Goal: Task Accomplishment & Management: Complete application form

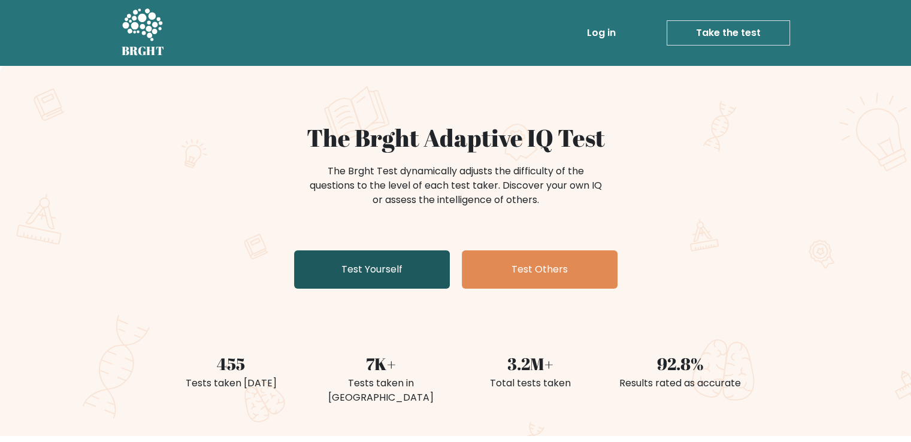
click at [422, 267] on link "Test Yourself" at bounding box center [372, 269] width 156 height 38
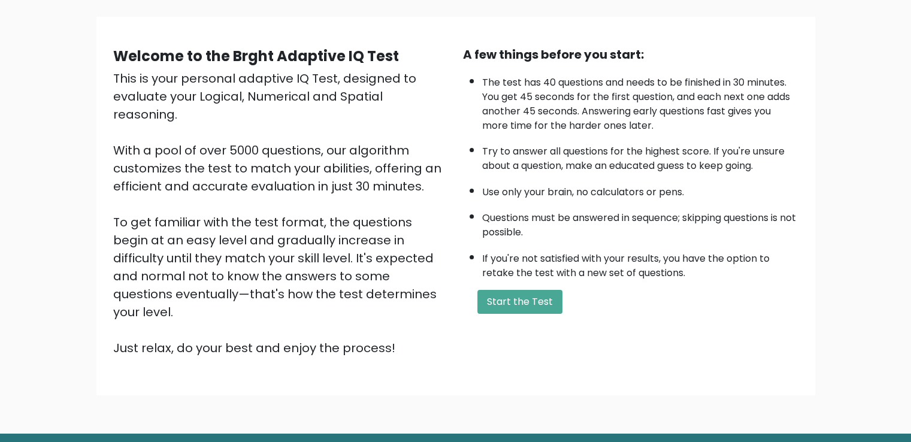
scroll to position [107, 0]
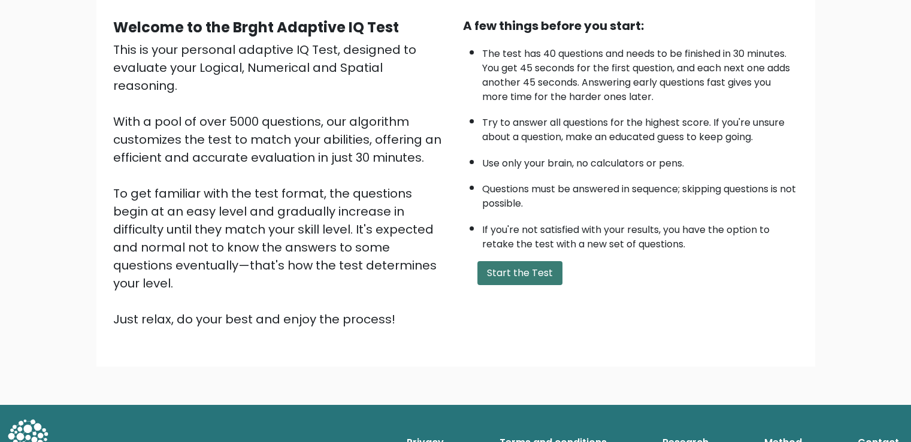
click at [524, 267] on button "Start the Test" at bounding box center [519, 273] width 85 height 24
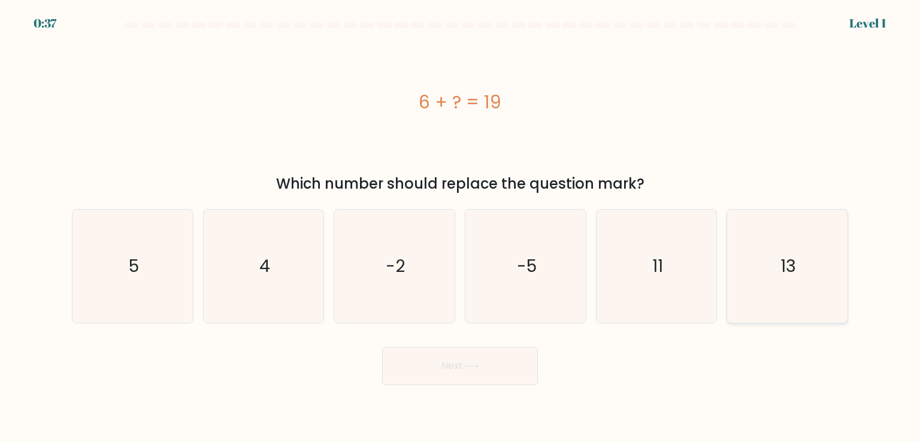
click at [795, 274] on text "13" at bounding box center [789, 266] width 16 height 24
click at [461, 227] on input "f. 13" at bounding box center [460, 224] width 1 height 6
radio input "true"
click at [454, 371] on button "Next" at bounding box center [460, 366] width 156 height 38
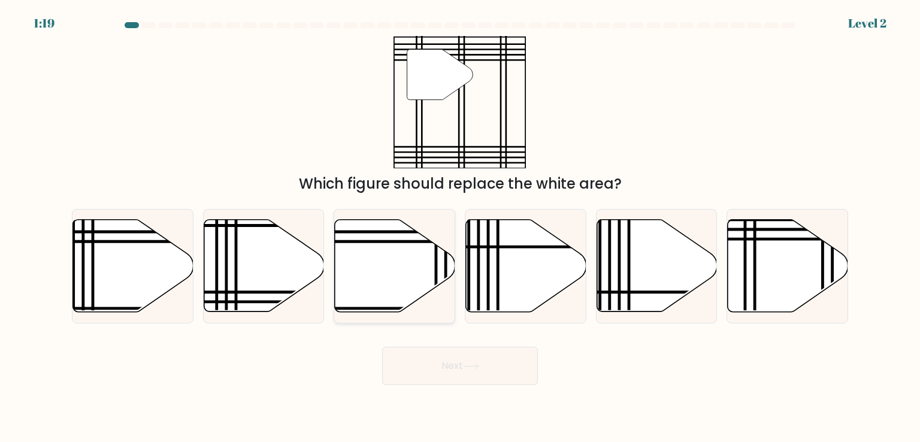
click at [436, 282] on line at bounding box center [436, 316] width 0 height 243
click at [460, 227] on input "c." at bounding box center [460, 224] width 1 height 6
radio input "true"
click at [482, 379] on button "Next" at bounding box center [460, 366] width 156 height 38
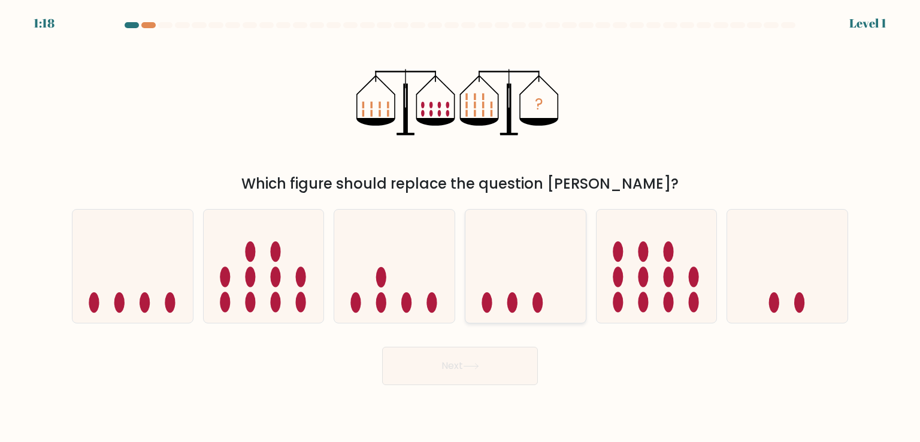
click at [513, 283] on icon at bounding box center [525, 265] width 120 height 99
click at [461, 227] on input "d." at bounding box center [460, 224] width 1 height 6
radio input "true"
click at [502, 369] on button "Next" at bounding box center [460, 366] width 156 height 38
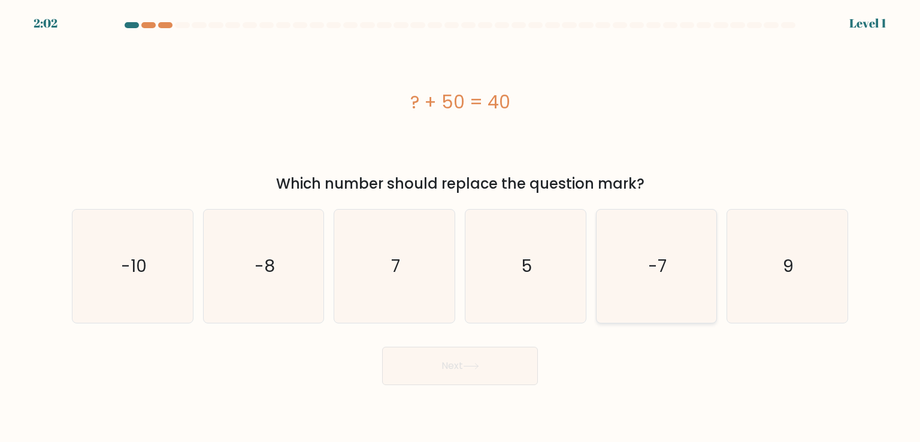
click at [608, 301] on icon "-7" at bounding box center [656, 266] width 113 height 113
click at [461, 227] on input "e. -7" at bounding box center [460, 224] width 1 height 6
radio input "true"
click at [502, 380] on button "Next" at bounding box center [460, 366] width 156 height 38
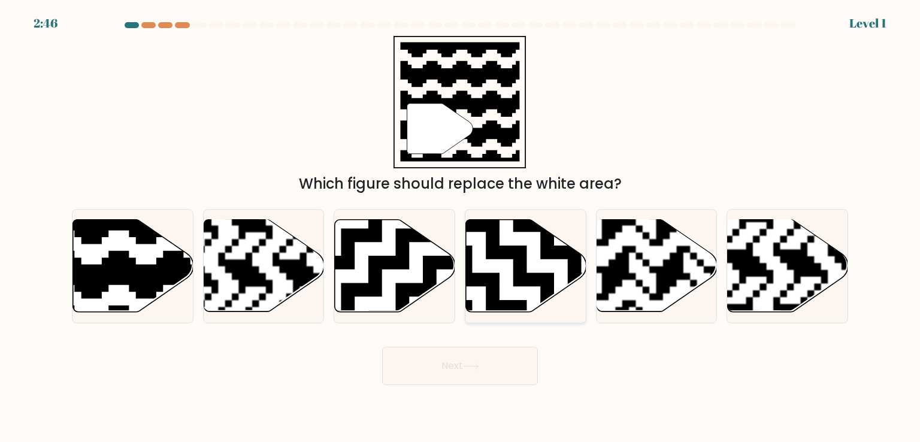
click at [517, 308] on icon at bounding box center [568, 314] width 218 height 218
click at [461, 227] on input "d." at bounding box center [460, 224] width 1 height 6
radio input "true"
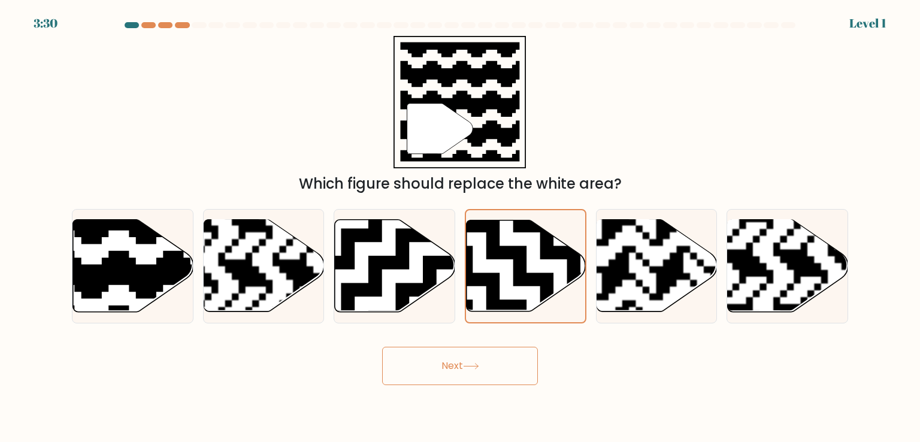
click at [501, 370] on button "Next" at bounding box center [460, 366] width 156 height 38
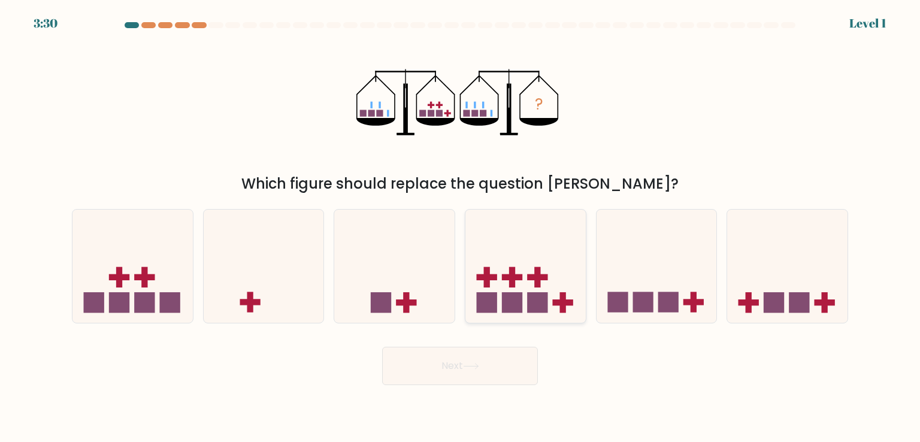
click at [521, 301] on rect at bounding box center [512, 302] width 20 height 20
click at [461, 227] on input "d." at bounding box center [460, 224] width 1 height 6
radio input "true"
click at [494, 385] on body "4:14 Level 1" at bounding box center [460, 221] width 920 height 442
click at [491, 384] on button "Next" at bounding box center [460, 366] width 156 height 38
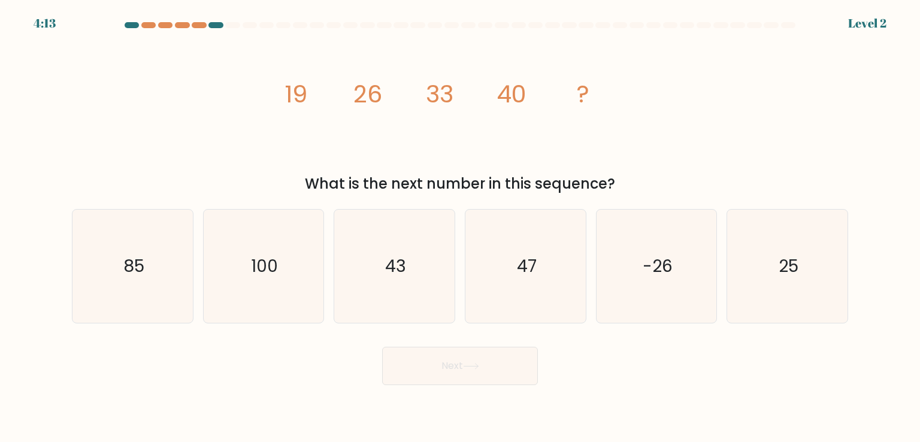
click at [498, 368] on button "Next" at bounding box center [460, 366] width 156 height 38
click at [522, 301] on icon "47" at bounding box center [525, 266] width 113 height 113
click at [461, 227] on input "d. 47" at bounding box center [460, 224] width 1 height 6
radio input "true"
click at [503, 368] on button "Next" at bounding box center [460, 366] width 156 height 38
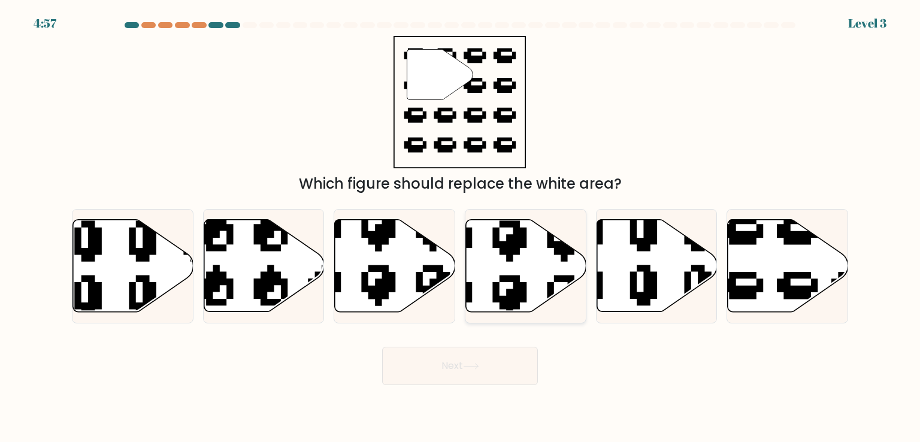
click at [529, 297] on icon at bounding box center [526, 266] width 120 height 92
click at [461, 227] on input "d." at bounding box center [460, 224] width 1 height 6
radio input "true"
click at [510, 364] on button "Next" at bounding box center [460, 366] width 156 height 38
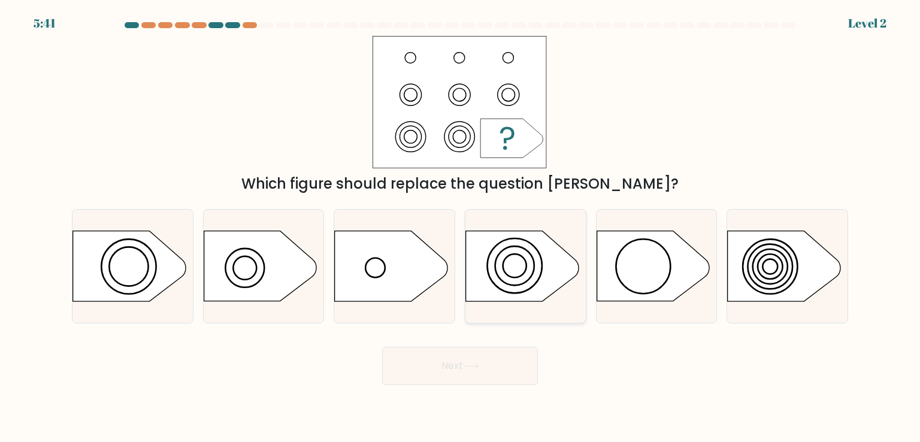
click at [539, 292] on icon at bounding box center [522, 266] width 113 height 70
click at [461, 227] on input "d." at bounding box center [460, 224] width 1 height 6
radio input "true"
click at [509, 351] on button "Next" at bounding box center [460, 366] width 156 height 38
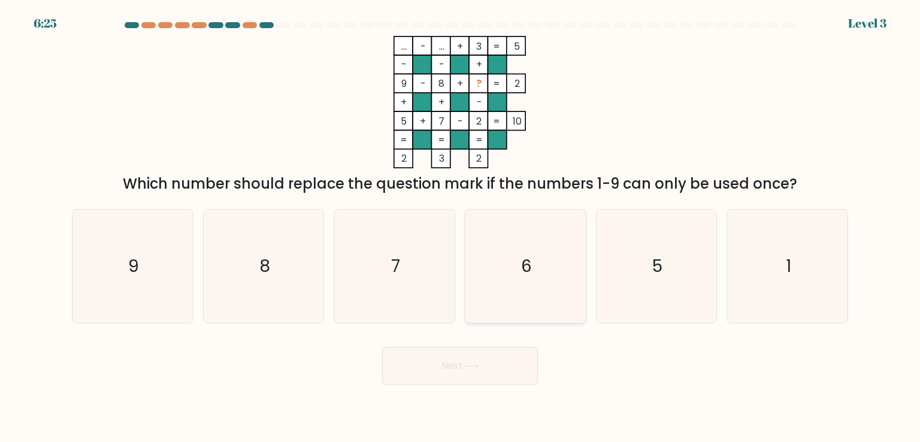
click at [529, 293] on icon "6" at bounding box center [525, 266] width 113 height 113
click at [461, 227] on input "d. 6" at bounding box center [460, 224] width 1 height 6
radio input "true"
click at [527, 350] on button "Next" at bounding box center [460, 366] width 156 height 38
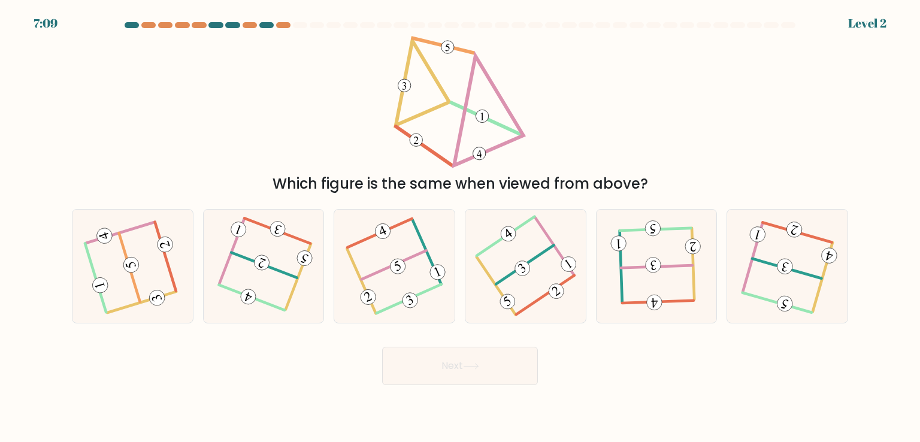
click at [545, 281] on icon at bounding box center [525, 266] width 87 height 90
click at [461, 227] on input "d." at bounding box center [460, 224] width 1 height 6
radio input "true"
click at [503, 362] on button "Next" at bounding box center [460, 366] width 156 height 38
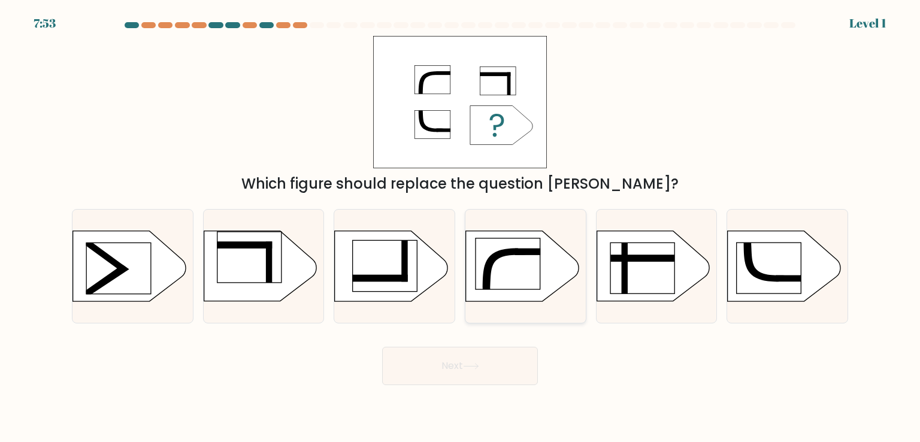
click at [555, 293] on icon at bounding box center [525, 266] width 120 height 71
click at [461, 227] on input "d." at bounding box center [460, 224] width 1 height 6
radio input "true"
click at [488, 379] on button "Next" at bounding box center [460, 366] width 156 height 38
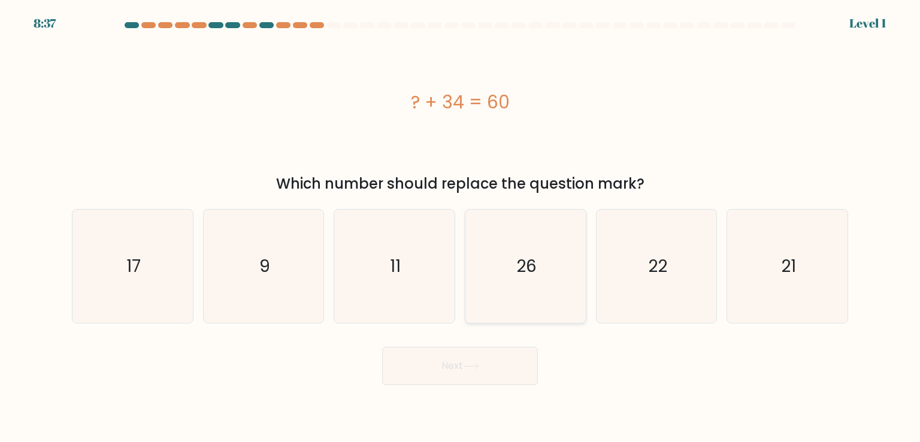
click at [558, 298] on icon "26" at bounding box center [525, 266] width 113 height 113
click at [461, 227] on input "d. 26" at bounding box center [460, 224] width 1 height 6
radio input "true"
click at [510, 355] on button "Next" at bounding box center [460, 366] width 156 height 38
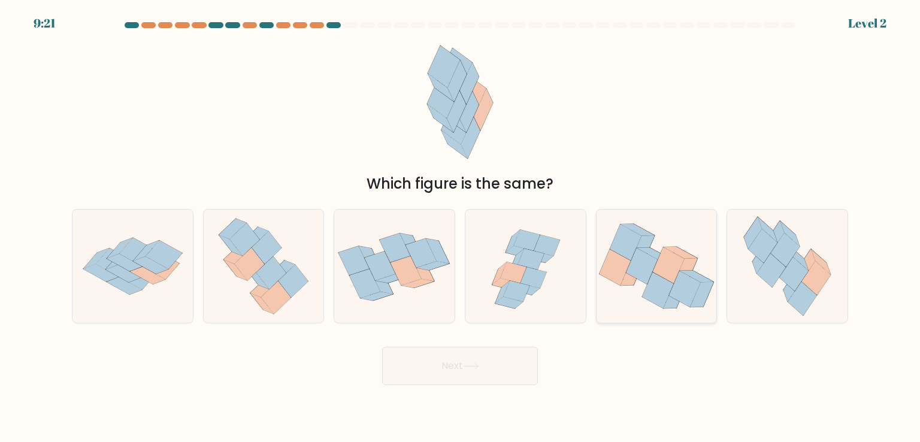
click at [630, 284] on icon at bounding box center [632, 273] width 23 height 25
click at [461, 227] on input "e." at bounding box center [460, 224] width 1 height 6
radio input "true"
click at [496, 351] on button "Next" at bounding box center [460, 366] width 156 height 38
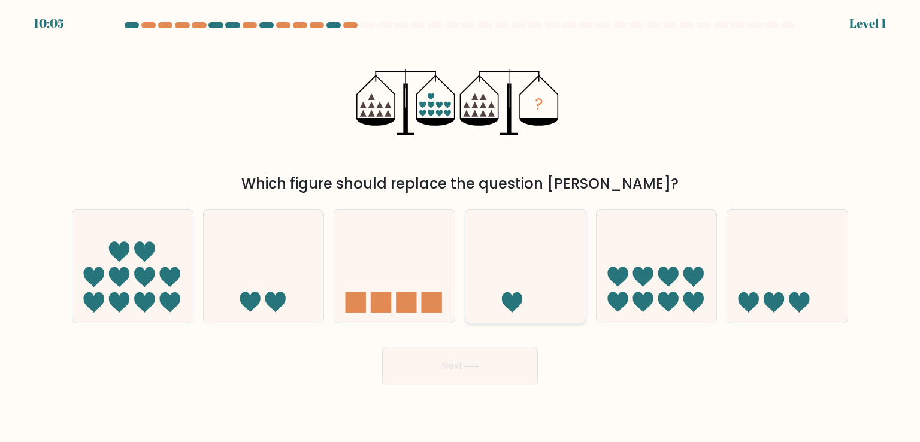
click at [512, 294] on icon at bounding box center [525, 265] width 120 height 99
click at [461, 227] on input "d." at bounding box center [460, 224] width 1 height 6
radio input "true"
click at [488, 352] on button "Next" at bounding box center [460, 366] width 156 height 38
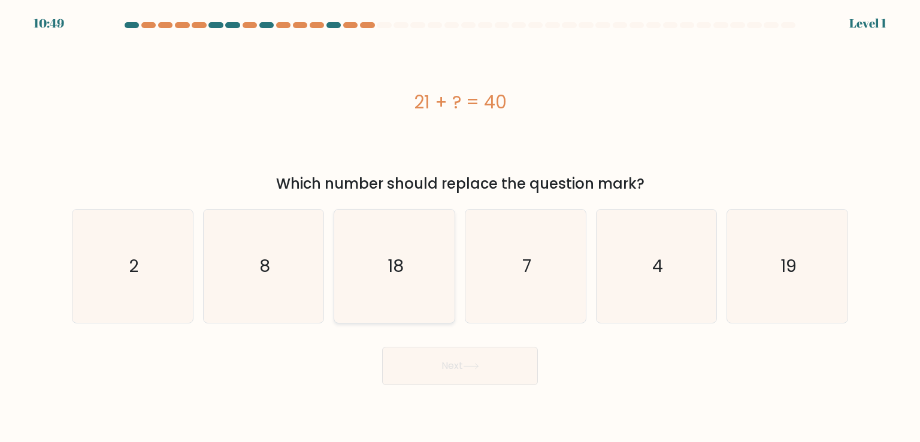
click at [434, 305] on icon "18" at bounding box center [394, 266] width 113 height 113
click at [460, 227] on input "c. 18" at bounding box center [460, 224] width 1 height 6
radio input "true"
click at [465, 358] on button "Next" at bounding box center [460, 366] width 156 height 38
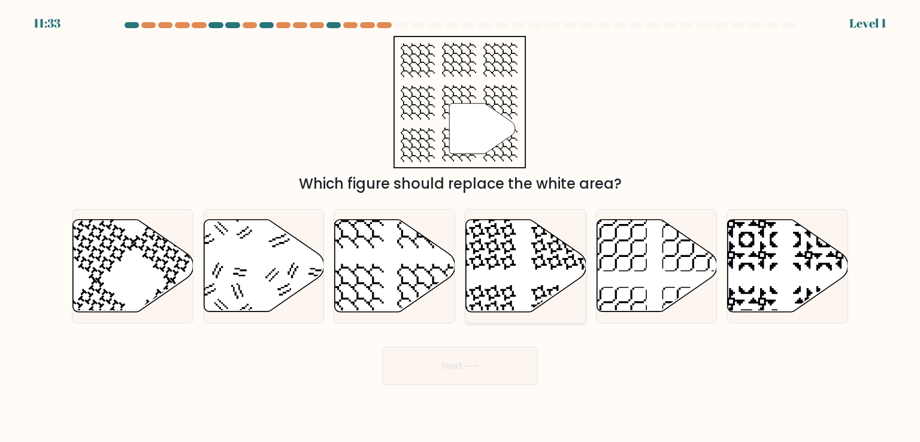
click at [496, 303] on icon at bounding box center [485, 316] width 62 height 62
click at [461, 227] on input "d." at bounding box center [460, 224] width 1 height 6
radio input "true"
click at [483, 356] on button "Next" at bounding box center [460, 366] width 156 height 38
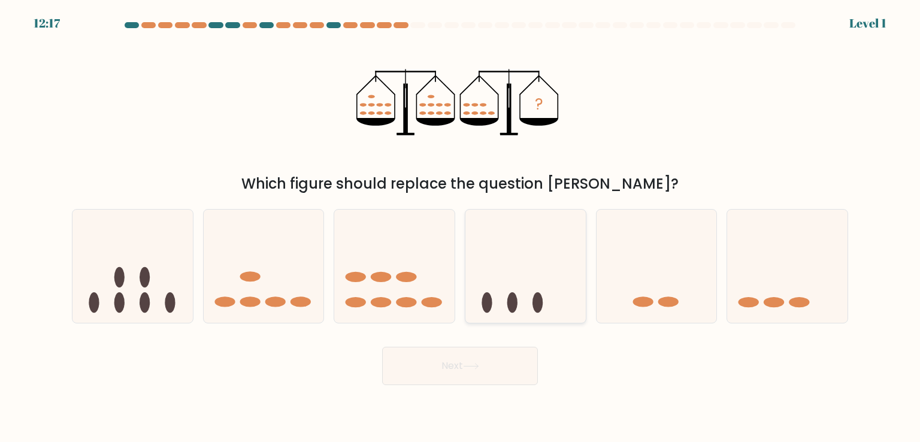
click at [510, 288] on icon at bounding box center [525, 265] width 120 height 99
click at [461, 227] on input "d." at bounding box center [460, 224] width 1 height 6
radio input "true"
click at [488, 349] on button "Next" at bounding box center [460, 366] width 156 height 38
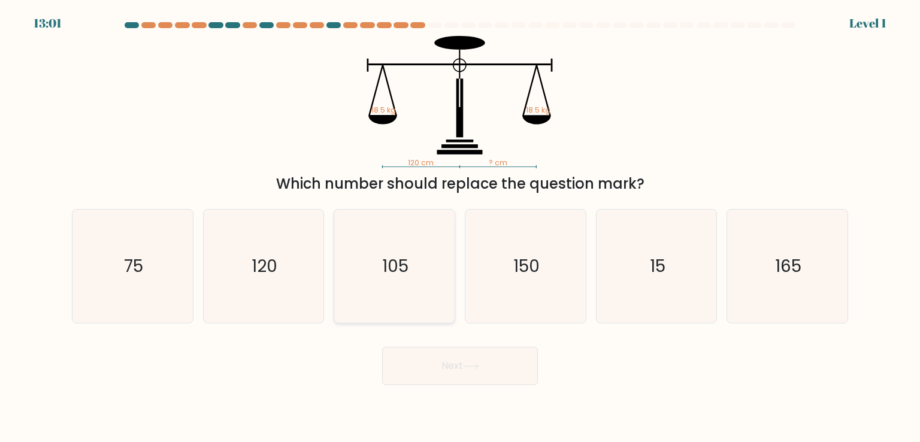
click at [395, 295] on icon "105" at bounding box center [394, 266] width 113 height 113
click at [460, 227] on input "c. 105" at bounding box center [460, 224] width 1 height 6
radio input "true"
click at [447, 353] on button "Next" at bounding box center [460, 366] width 156 height 38
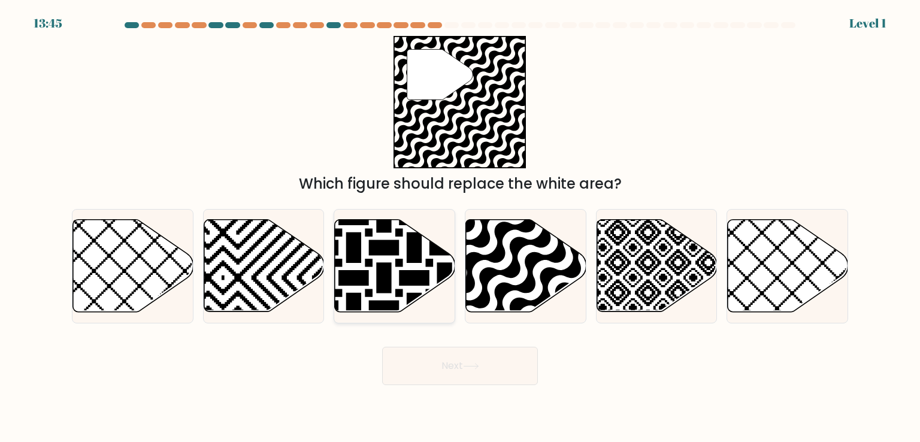
click at [437, 300] on icon at bounding box center [394, 266] width 120 height 94
click at [460, 227] on input "c." at bounding box center [460, 224] width 1 height 6
radio input "true"
click at [464, 365] on button "Next" at bounding box center [460, 366] width 156 height 38
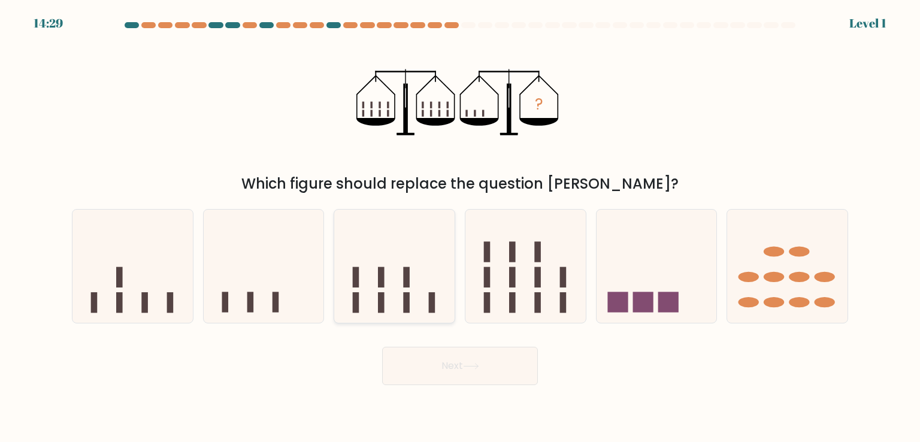
click at [405, 295] on rect at bounding box center [406, 302] width 7 height 20
click at [460, 227] on input "c." at bounding box center [460, 224] width 1 height 6
radio input "true"
click at [444, 347] on button "Next" at bounding box center [460, 366] width 156 height 38
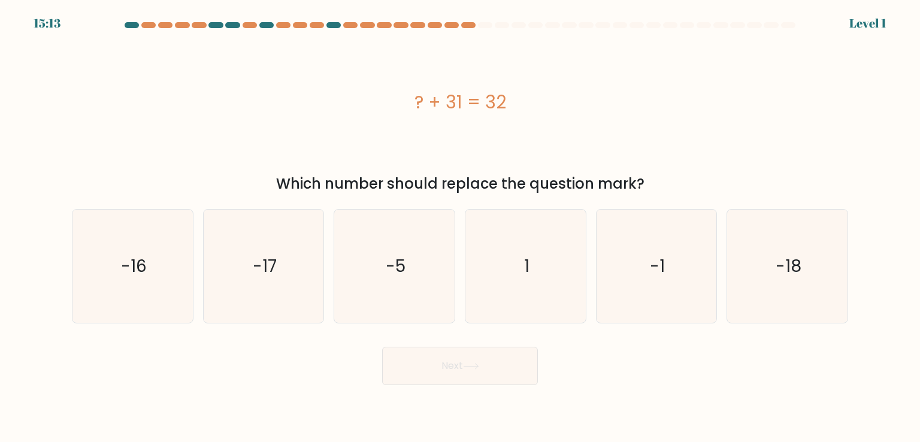
click at [416, 287] on icon "-5" at bounding box center [394, 266] width 113 height 113
click at [460, 227] on input "c. -5" at bounding box center [460, 224] width 1 height 6
radio input "true"
click at [483, 349] on button "Next" at bounding box center [460, 366] width 156 height 38
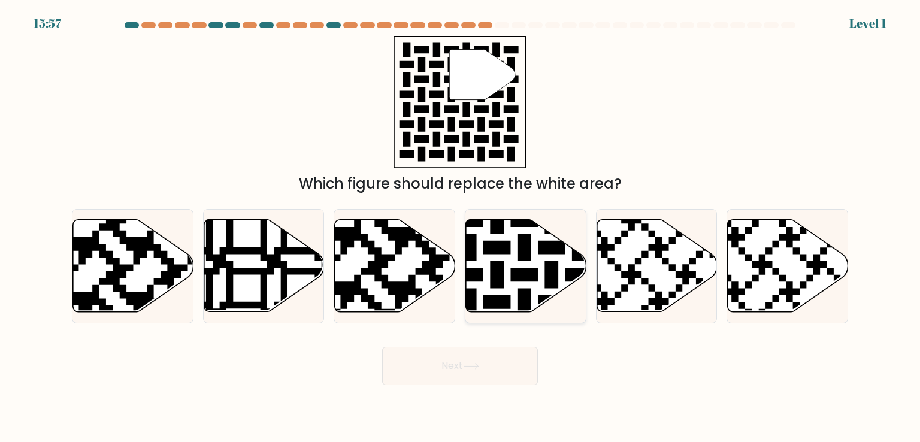
click at [516, 291] on icon at bounding box center [526, 266] width 120 height 92
click at [461, 227] on input "d." at bounding box center [460, 224] width 1 height 6
radio input "true"
click at [498, 359] on button "Next" at bounding box center [460, 366] width 156 height 38
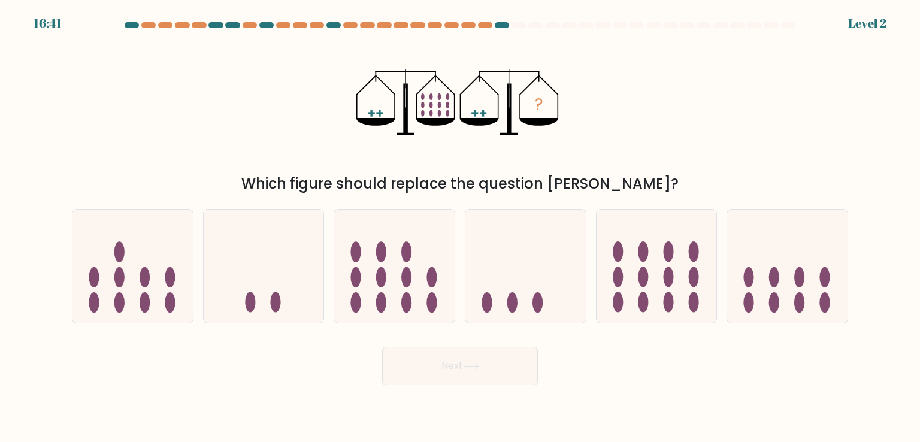
click at [419, 298] on icon at bounding box center [394, 265] width 120 height 99
click at [460, 227] on input "c." at bounding box center [460, 224] width 1 height 6
radio input "true"
click at [467, 347] on button "Next" at bounding box center [460, 366] width 156 height 38
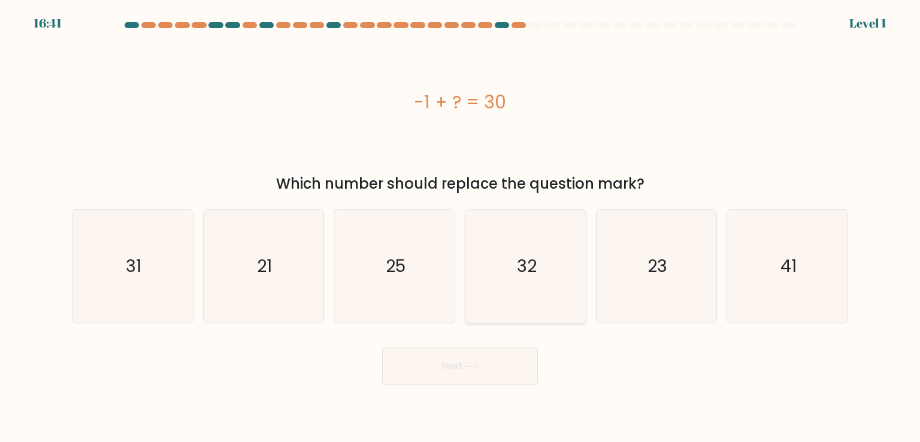
click at [503, 301] on icon "32" at bounding box center [525, 266] width 113 height 113
click at [461, 227] on input "d. 32" at bounding box center [460, 224] width 1 height 6
radio input "true"
click at [502, 370] on button "Next" at bounding box center [460, 366] width 156 height 38
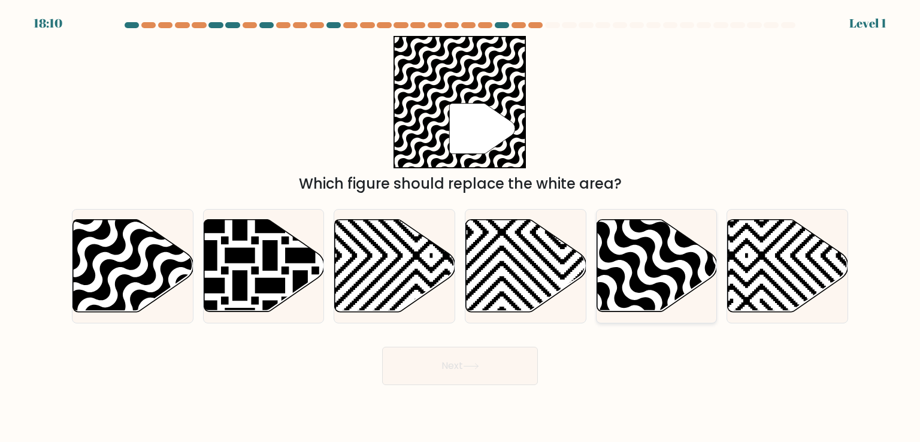
click at [648, 291] on icon at bounding box center [657, 266] width 120 height 92
click at [461, 227] on input "e." at bounding box center [460, 224] width 1 height 6
radio input "true"
click at [508, 362] on button "Next" at bounding box center [460, 366] width 156 height 38
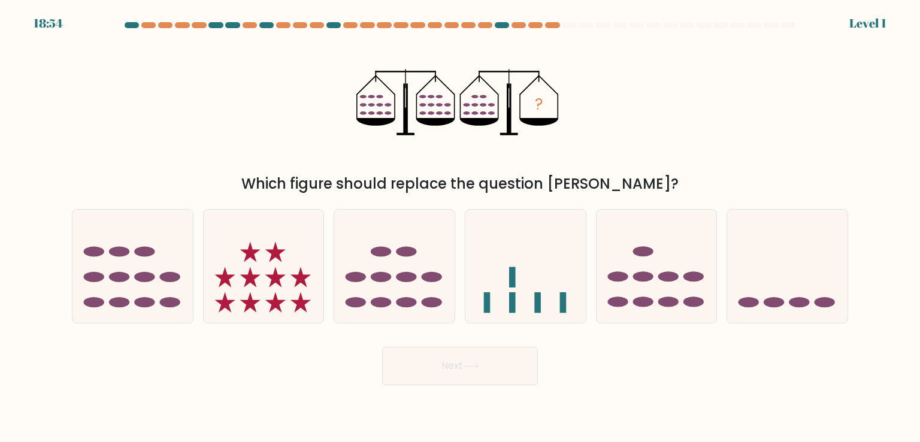
click at [513, 300] on rect at bounding box center [512, 302] width 7 height 20
click at [461, 227] on input "d." at bounding box center [460, 224] width 1 height 6
radio input "true"
click at [484, 371] on button "Next" at bounding box center [460, 366] width 156 height 38
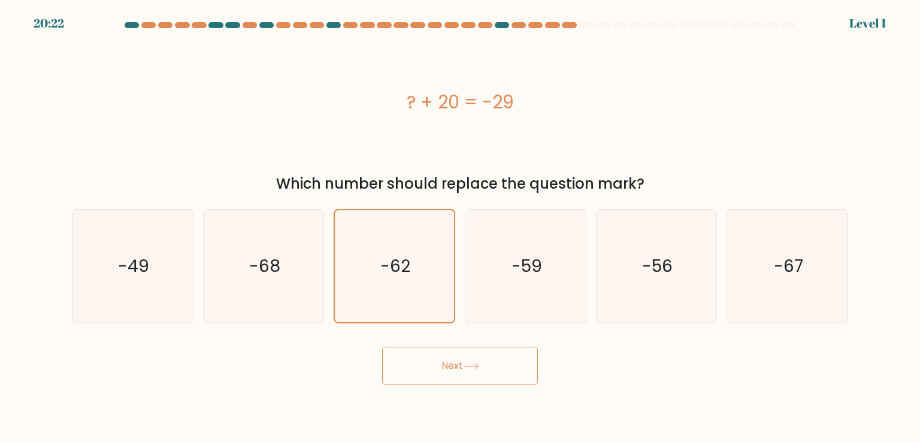
click at [466, 370] on button "Next" at bounding box center [460, 366] width 156 height 38
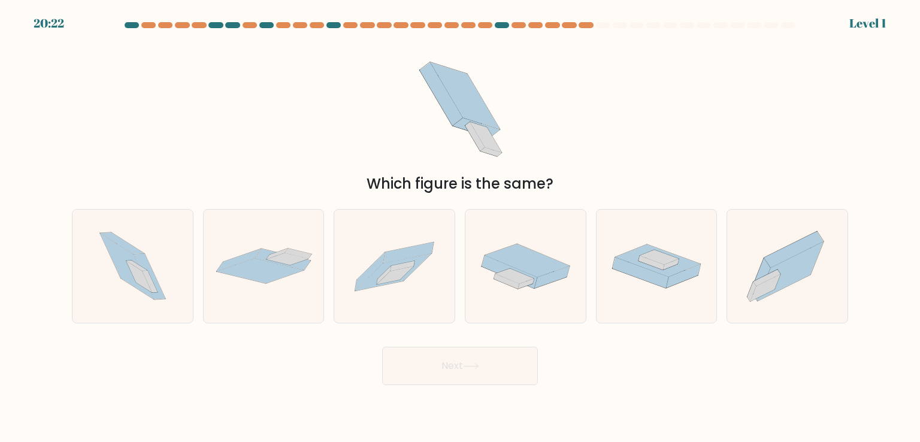
click at [517, 286] on icon at bounding box center [506, 281] width 25 height 15
click at [461, 227] on input "d." at bounding box center [460, 224] width 1 height 6
radio input "true"
click at [495, 359] on button "Next" at bounding box center [460, 366] width 156 height 38
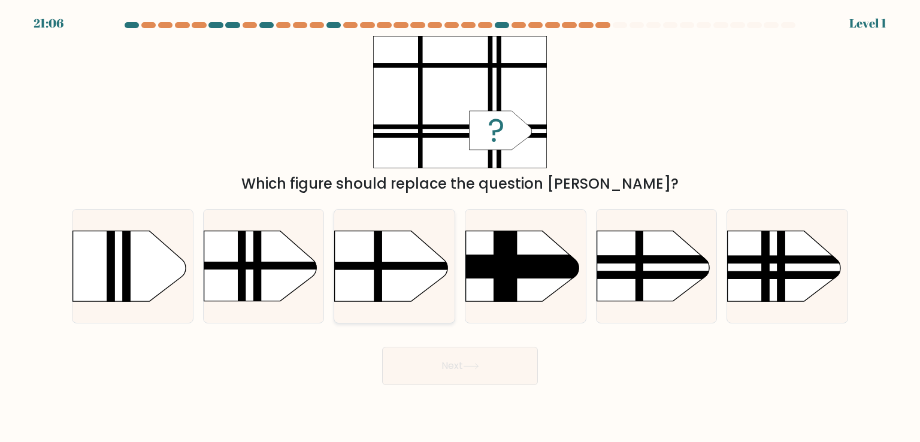
click at [418, 286] on rect at bounding box center [318, 215] width 313 height 238
click at [460, 227] on input "c." at bounding box center [460, 224] width 1 height 6
radio input "true"
click at [468, 352] on button "Next" at bounding box center [460, 366] width 156 height 38
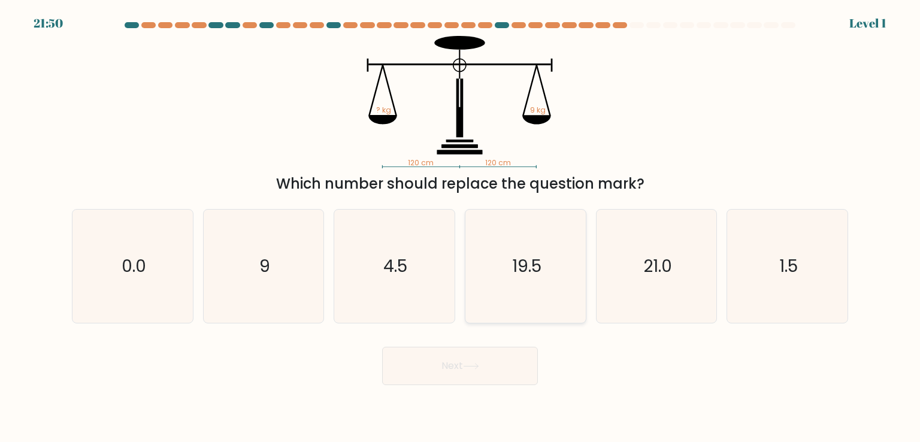
click at [494, 305] on icon "19.5" at bounding box center [525, 266] width 113 height 113
click at [461, 227] on input "d. 19.5" at bounding box center [460, 224] width 1 height 6
radio input "true"
click at [482, 362] on button "Next" at bounding box center [460, 366] width 156 height 38
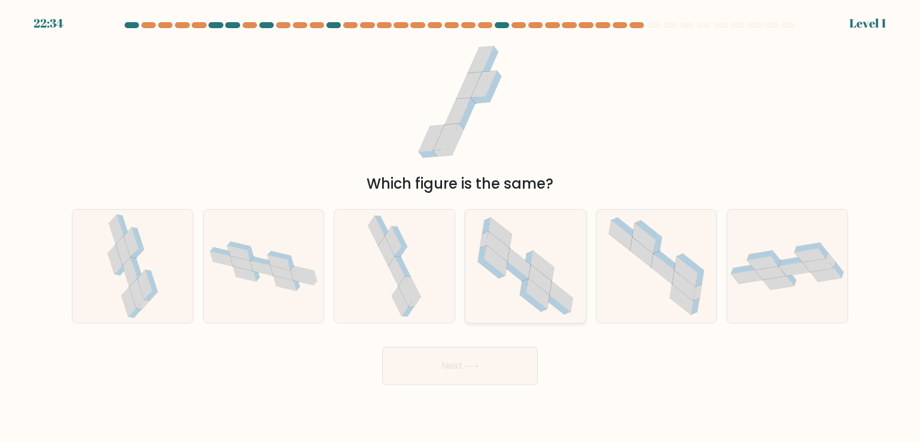
click at [506, 305] on icon at bounding box center [525, 266] width 113 height 113
click at [461, 227] on input "d." at bounding box center [460, 224] width 1 height 6
radio input "true"
click at [489, 362] on button "Next" at bounding box center [460, 366] width 156 height 38
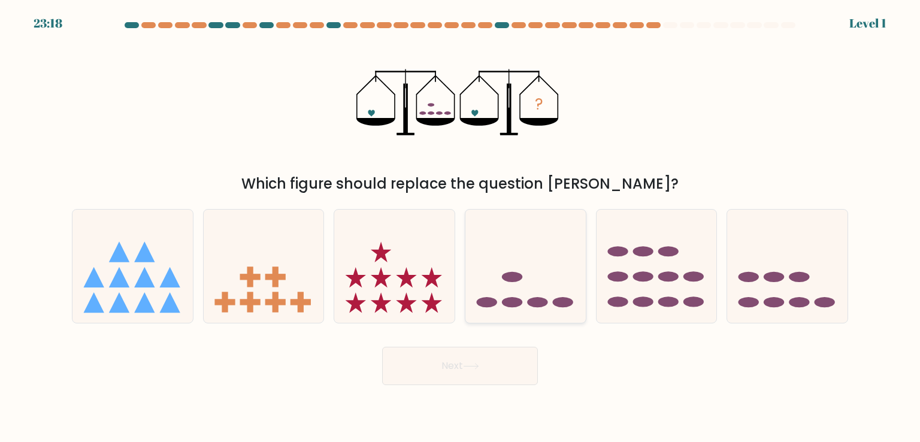
click at [542, 288] on icon at bounding box center [525, 265] width 120 height 99
click at [461, 227] on input "d." at bounding box center [460, 224] width 1 height 6
radio input "true"
click at [503, 370] on button "Next" at bounding box center [460, 366] width 156 height 38
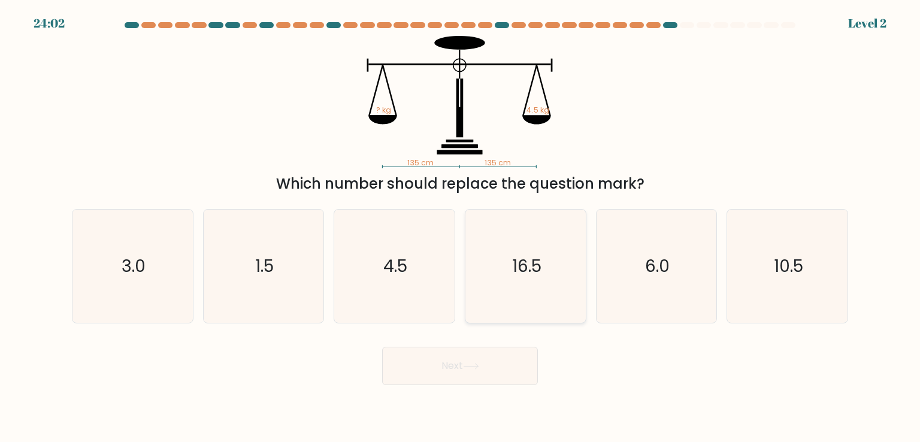
click at [539, 298] on icon "16.5" at bounding box center [525, 266] width 113 height 113
click at [461, 227] on input "d. 16.5" at bounding box center [460, 224] width 1 height 6
radio input "true"
click at [505, 354] on button "Next" at bounding box center [460, 366] width 156 height 38
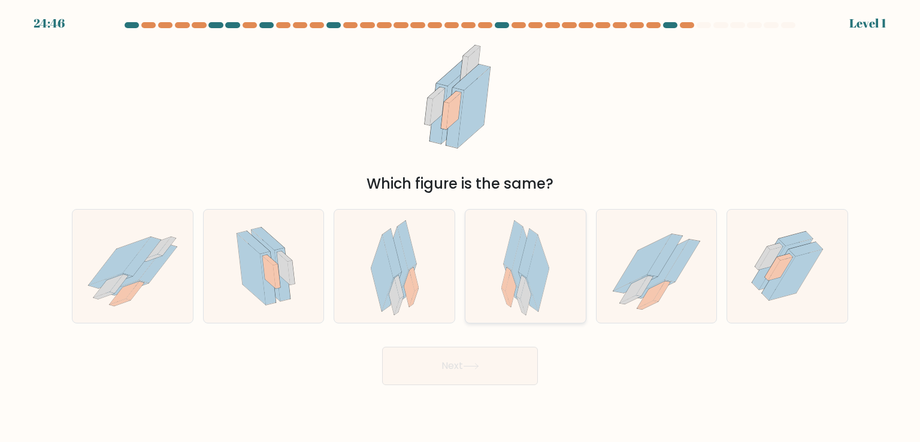
click at [520, 277] on icon at bounding box center [530, 267] width 22 height 77
click at [461, 227] on input "d." at bounding box center [460, 224] width 1 height 6
radio input "true"
click at [495, 373] on button "Next" at bounding box center [460, 366] width 156 height 38
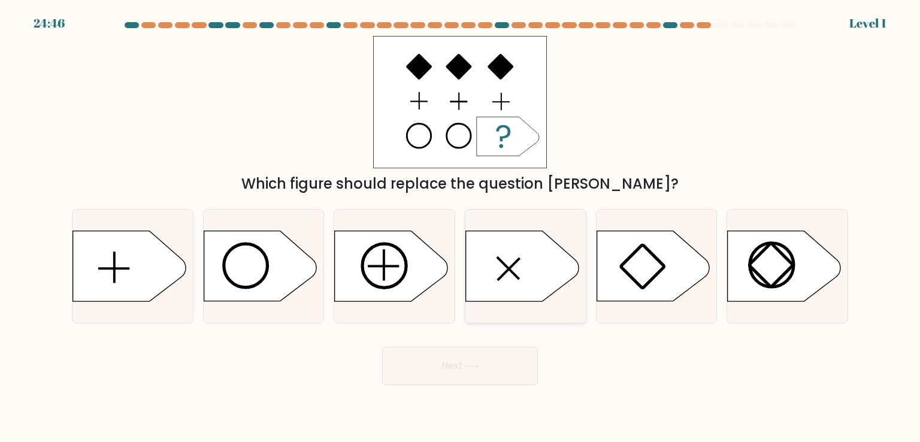
click at [546, 304] on div at bounding box center [526, 266] width 122 height 114
click at [461, 227] on input "d." at bounding box center [460, 224] width 1 height 6
radio input "true"
click at [508, 384] on button "Next" at bounding box center [460, 366] width 156 height 38
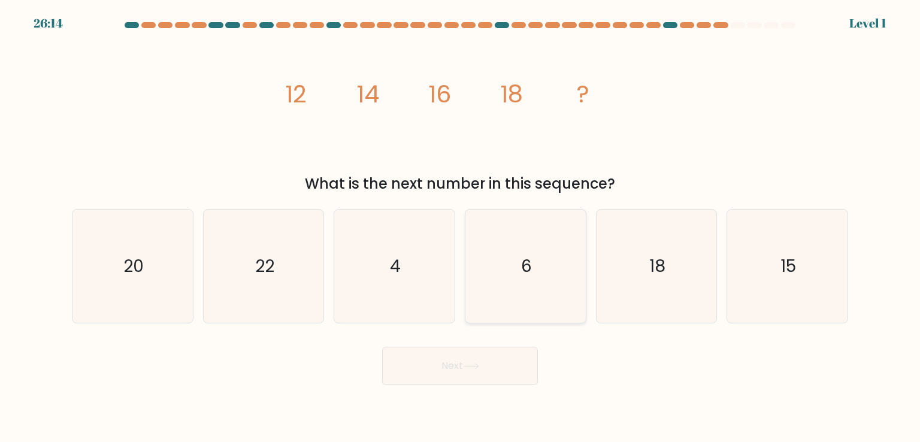
click at [533, 300] on icon "6" at bounding box center [525, 266] width 113 height 113
click at [461, 227] on input "d. 6" at bounding box center [460, 224] width 1 height 6
radio input "true"
click at [510, 378] on button "Next" at bounding box center [460, 366] width 156 height 38
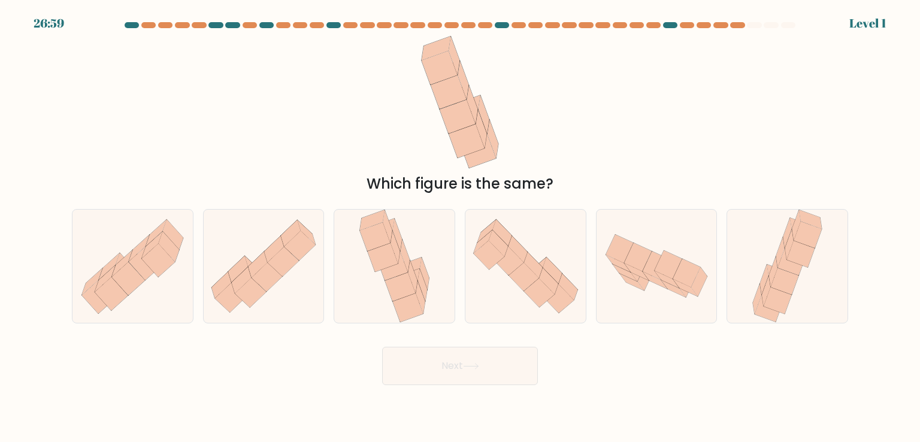
click at [546, 300] on icon at bounding box center [539, 293] width 31 height 29
click at [461, 227] on input "d." at bounding box center [460, 224] width 1 height 6
radio input "true"
click at [515, 370] on button "Next" at bounding box center [460, 366] width 156 height 38
click at [546, 301] on icon at bounding box center [525, 266] width 119 height 102
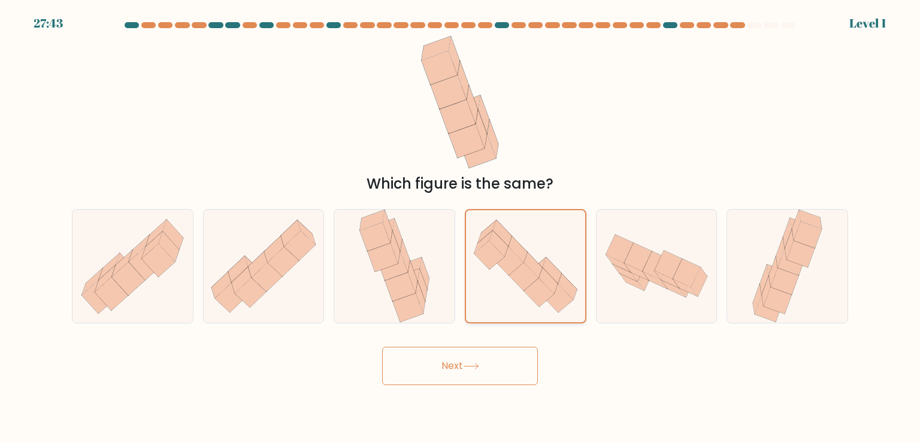
click at [461, 227] on input "d." at bounding box center [460, 224] width 1 height 6
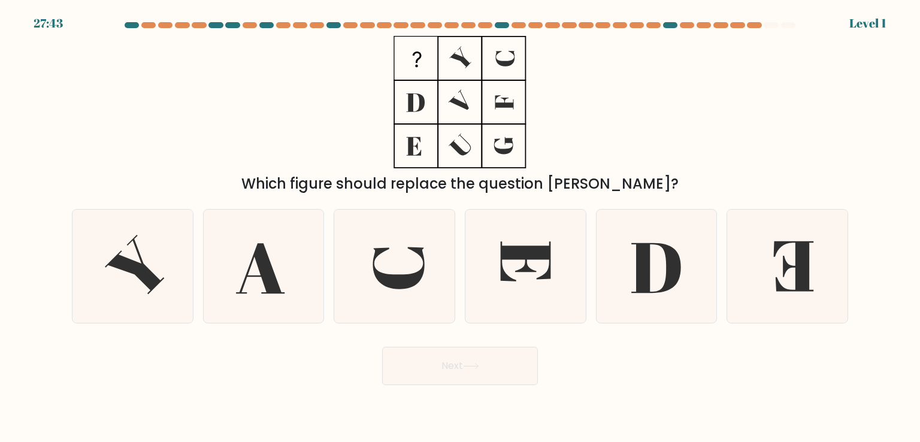
click at [513, 371] on button "Next" at bounding box center [460, 366] width 156 height 38
click at [527, 303] on icon at bounding box center [525, 266] width 113 height 113
click at [461, 227] on input "d." at bounding box center [460, 224] width 1 height 6
radio input "true"
click at [496, 385] on body "28:27 Level 1" at bounding box center [460, 221] width 920 height 442
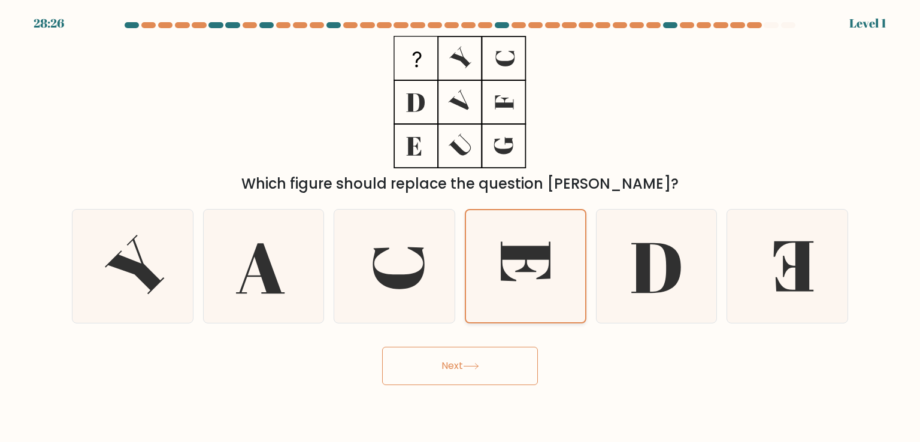
click at [539, 289] on icon at bounding box center [525, 265] width 111 height 111
click at [461, 227] on input "d." at bounding box center [460, 224] width 1 height 6
click at [512, 377] on button "Next" at bounding box center [460, 366] width 156 height 38
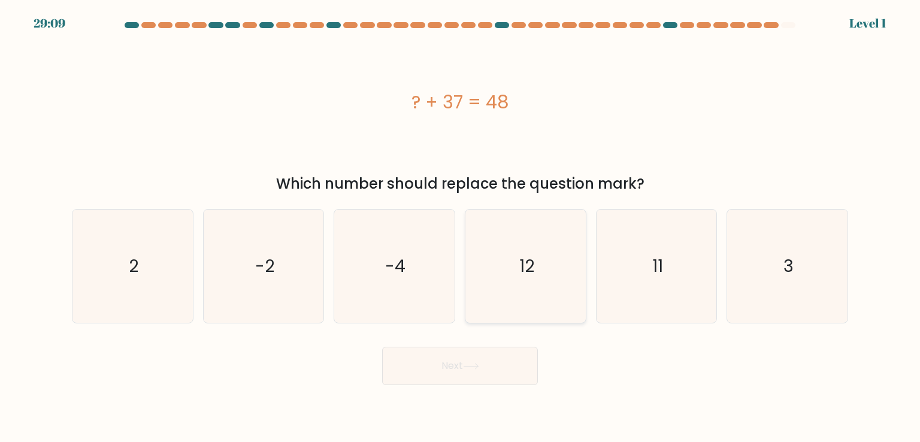
click at [542, 293] on icon "12" at bounding box center [525, 266] width 113 height 113
click at [461, 227] on input "d. 12" at bounding box center [460, 224] width 1 height 6
radio input "true"
click at [507, 370] on button "Next" at bounding box center [460, 366] width 156 height 38
